Goal: Transaction & Acquisition: Purchase product/service

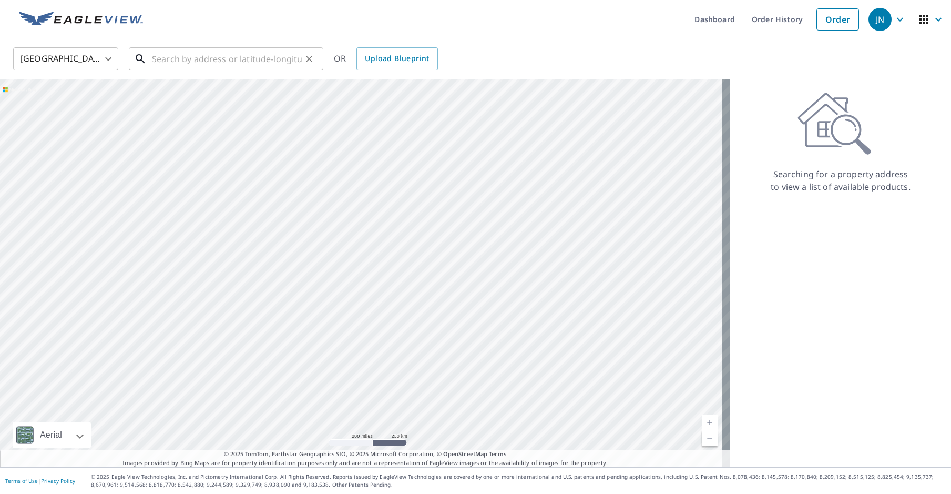
click at [245, 63] on input "text" at bounding box center [227, 58] width 150 height 29
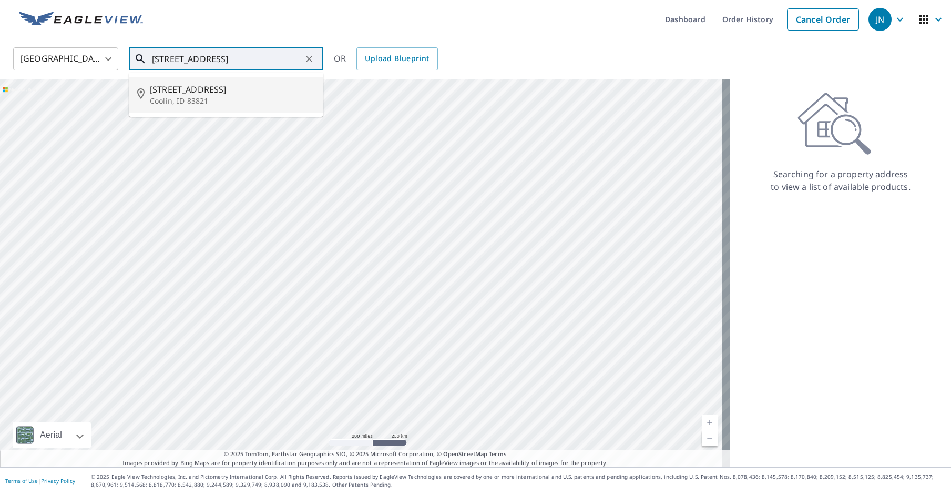
click at [193, 93] on span "310 S Shores Rd" at bounding box center [232, 89] width 165 height 13
type input "310 S Shores Rd Coolin, ID 83821"
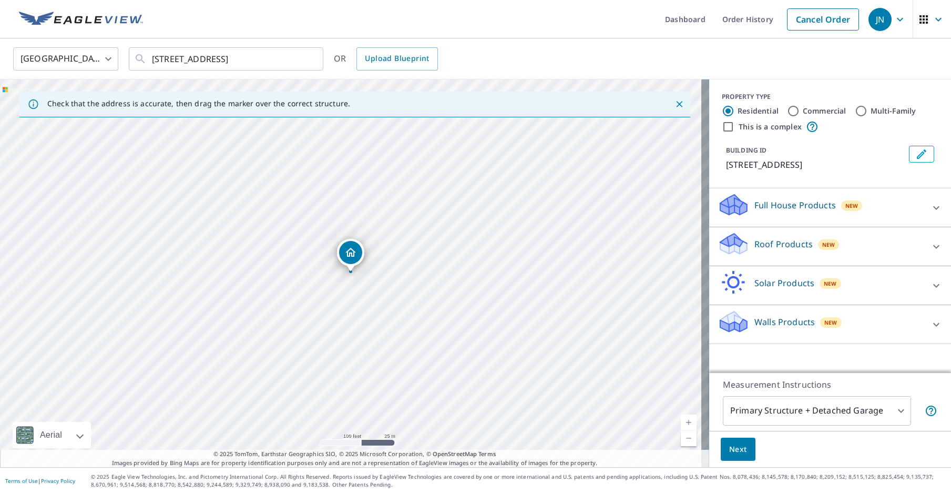
click at [755, 247] on p "Roof Products" at bounding box center [783, 244] width 58 height 13
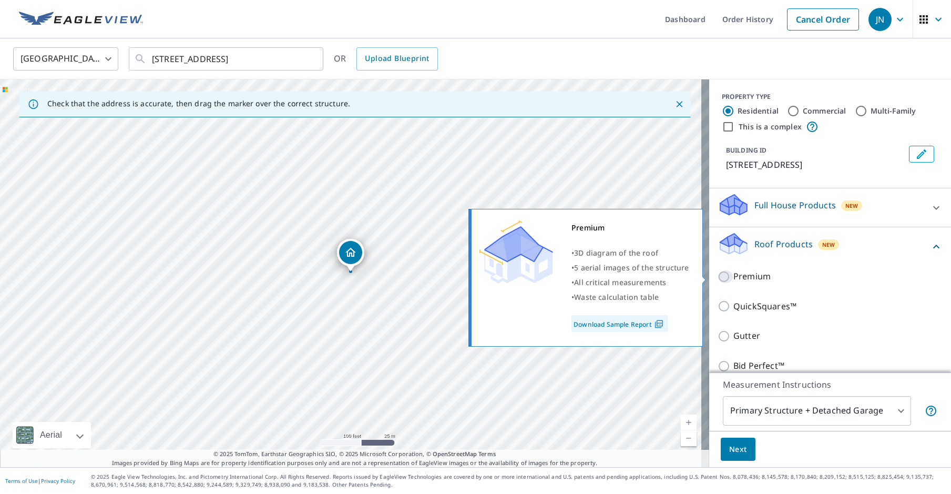
click at [717, 278] on input "Premium" at bounding box center [725, 276] width 16 height 13
checkbox input "true"
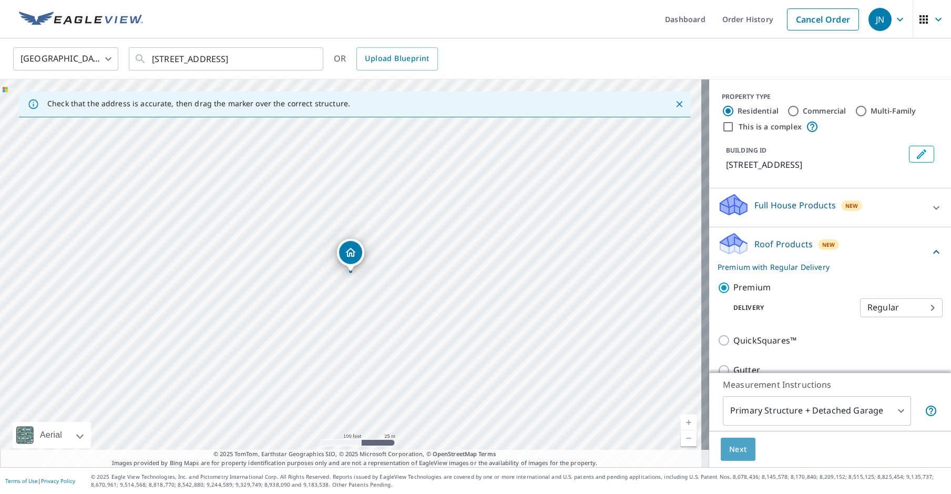
click at [729, 452] on span "Next" at bounding box center [738, 449] width 18 height 13
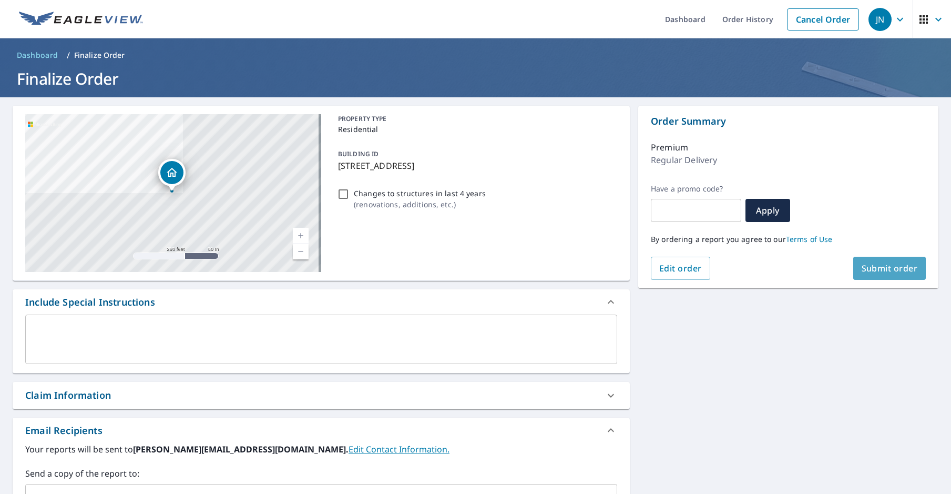
click at [864, 263] on span "Submit order" at bounding box center [889, 268] width 56 height 12
